Goal: Navigation & Orientation: Find specific page/section

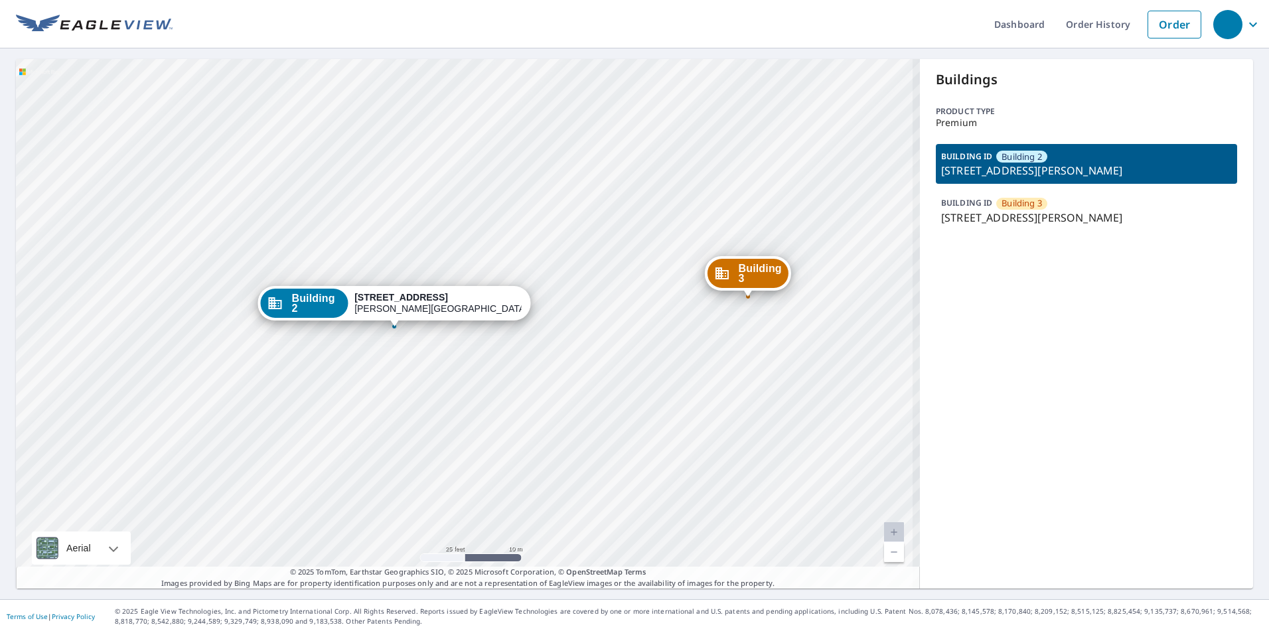
drag, startPoint x: 407, startPoint y: 376, endPoint x: 421, endPoint y: 380, distance: 14.7
click at [421, 380] on div "Building 3 24700 Deepwater Point Dr Saint Michaels, MD 21663 Building 2 24700 D…" at bounding box center [468, 324] width 904 height 530
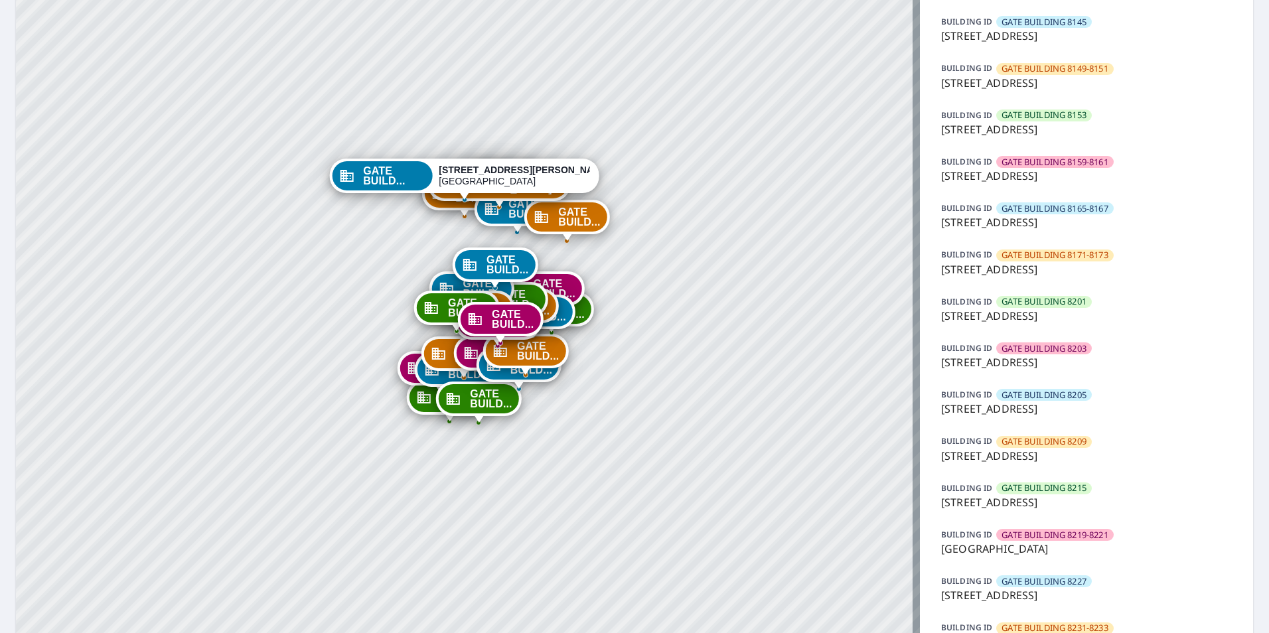
scroll to position [506, 0]
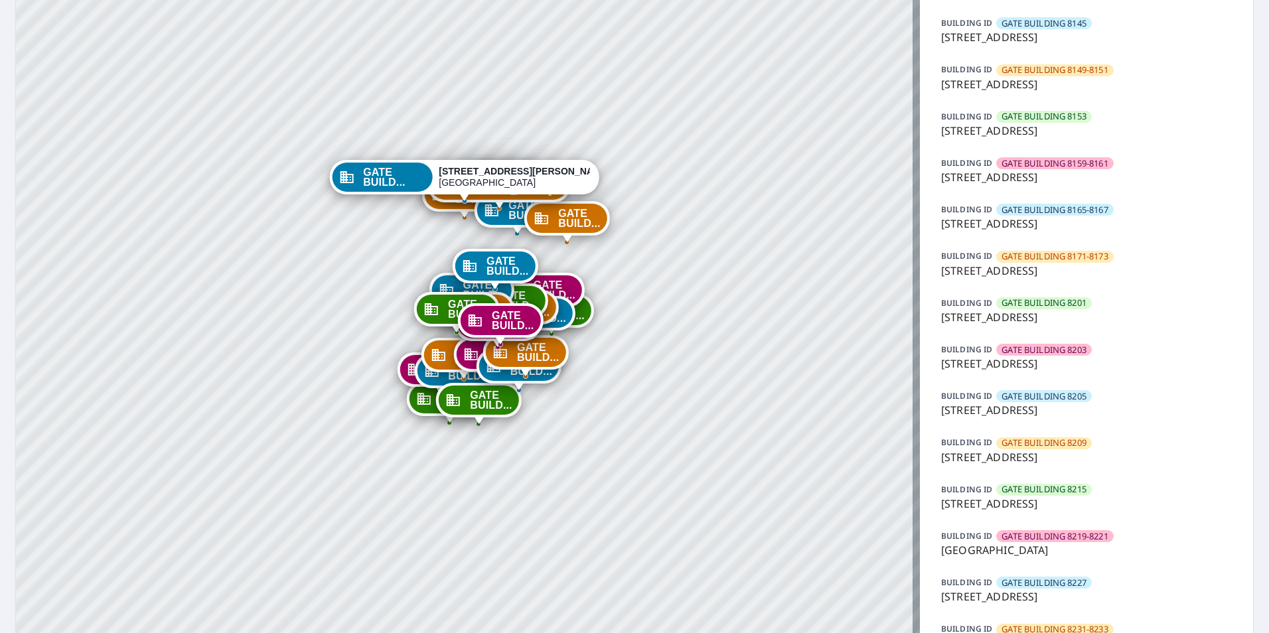
click at [1080, 228] on p "[STREET_ADDRESS]" at bounding box center [1086, 224] width 291 height 16
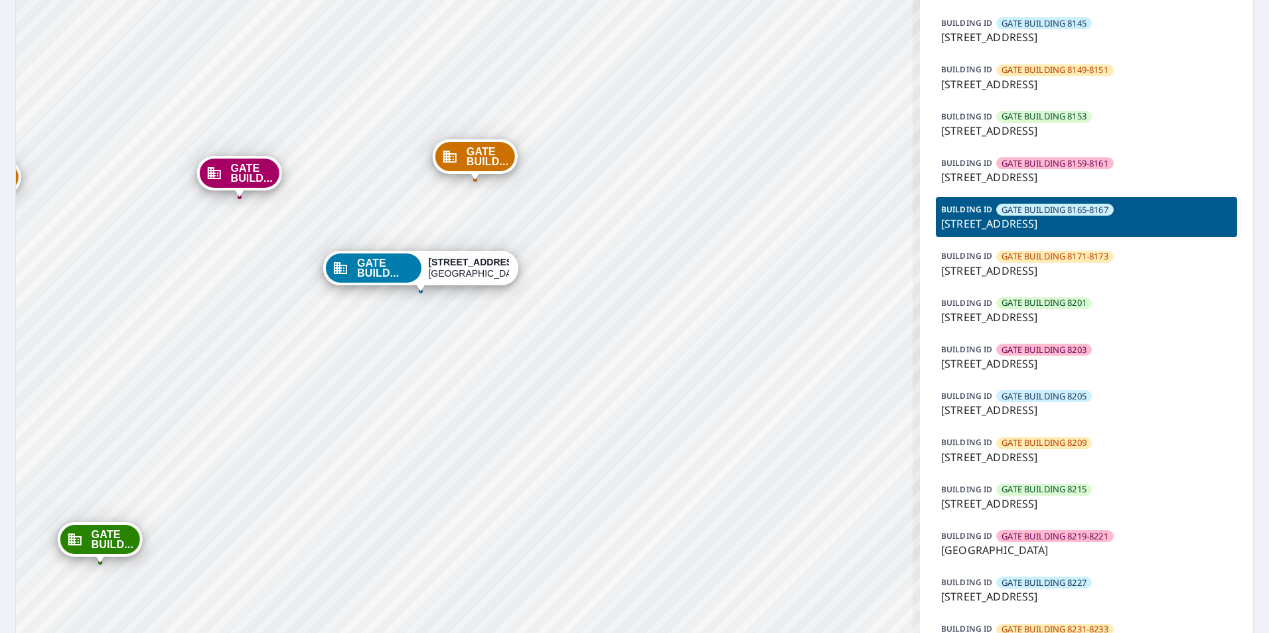
drag, startPoint x: 478, startPoint y: 330, endPoint x: 518, endPoint y: 382, distance: 65.7
click at [518, 382] on div "GATE BUILD... [STREET_ADDRESS][PERSON_NAME] GATE BUILD... [STREET_ADDRESS][PERS…" at bounding box center [468, 203] width 904 height 1301
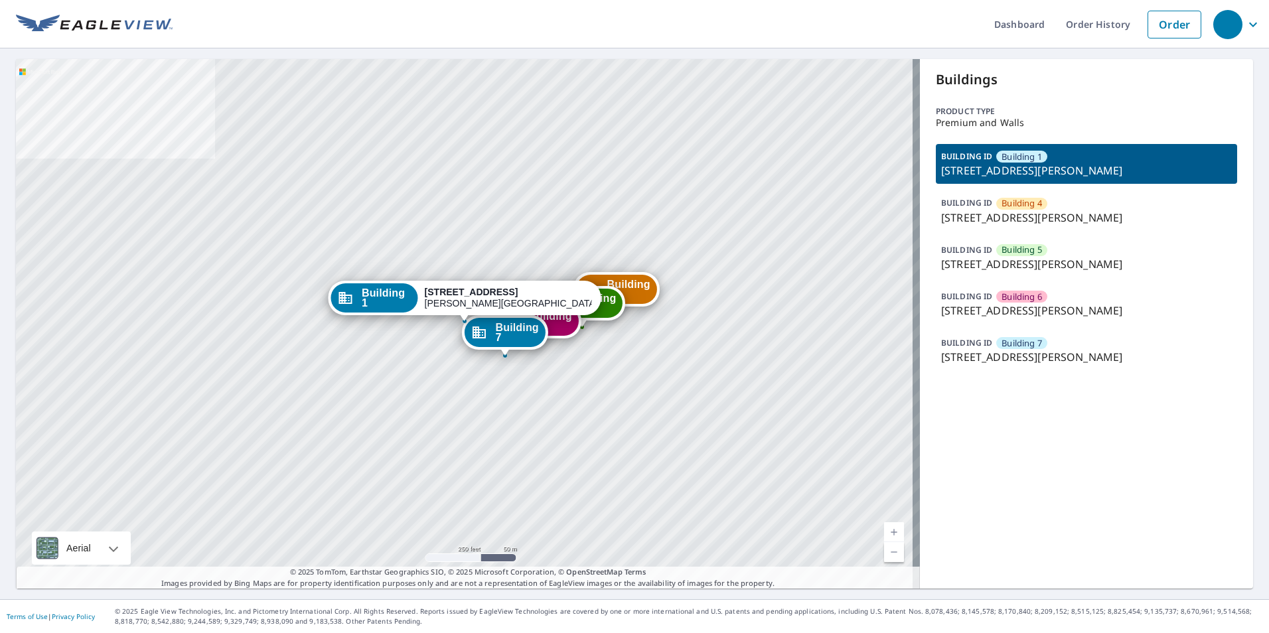
click at [1070, 322] on div "BUILDING ID Building 6 24700 Deepwater Point Dr, Saint Michaels, MD, 21663" at bounding box center [1086, 304] width 301 height 40
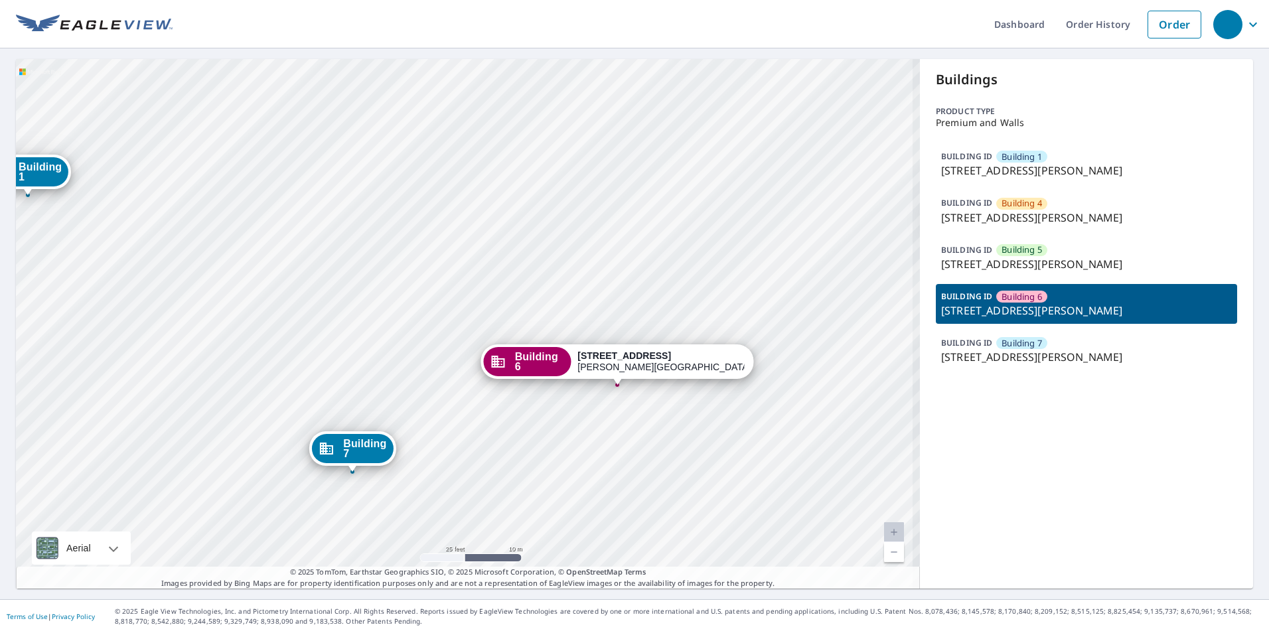
click at [684, 441] on div "Building 1 24700 Deepwater Point Dr Saint Michaels, MD 21663 Building 4 24700 D…" at bounding box center [468, 324] width 904 height 530
